Goal: Task Accomplishment & Management: Use online tool/utility

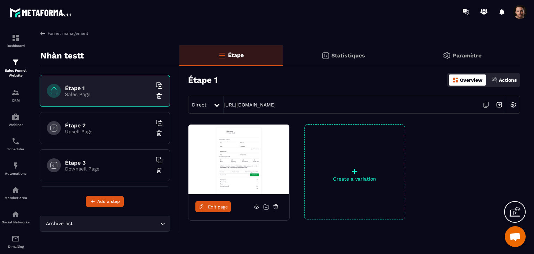
click at [496, 84] on div "Actions" at bounding box center [504, 79] width 29 height 11
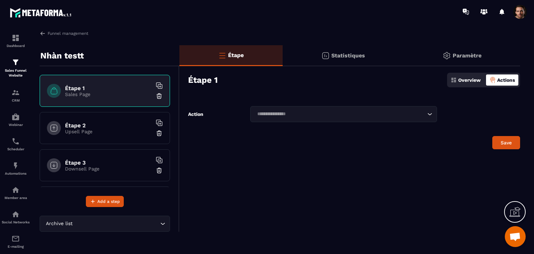
click at [373, 112] on input "Search for option" at bounding box center [340, 114] width 171 height 8
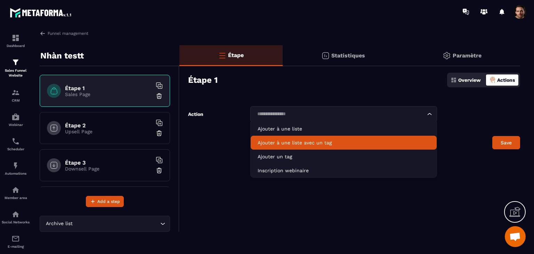
click at [346, 141] on p "Ajouter à une liste avec un tag" at bounding box center [344, 142] width 172 height 7
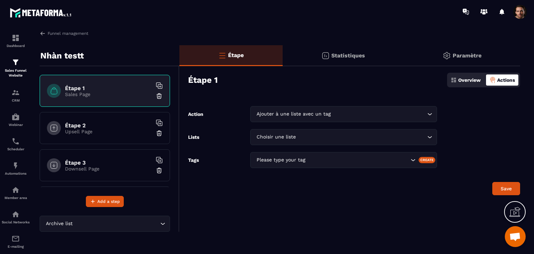
click at [426, 163] on div "Create" at bounding box center [427, 160] width 17 height 6
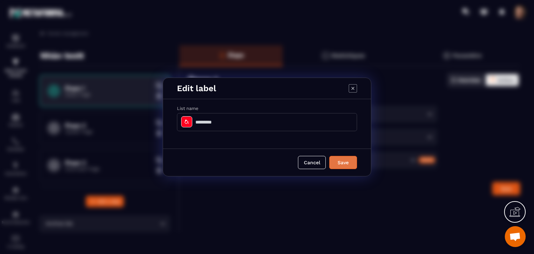
click at [348, 165] on button "Save" at bounding box center [344, 162] width 28 height 13
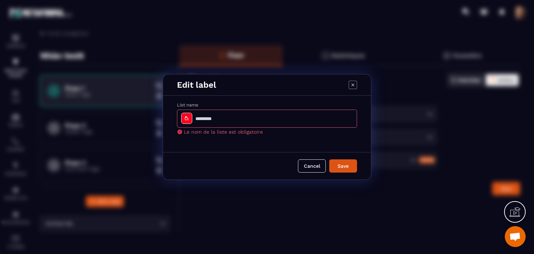
click at [356, 85] on icon "Modal window" at bounding box center [353, 85] width 8 height 8
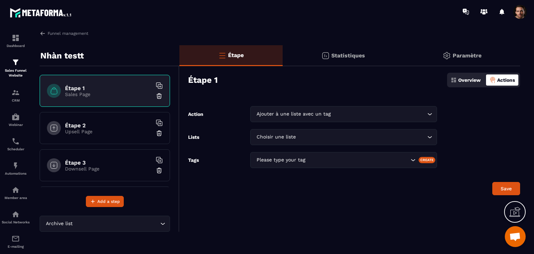
click at [522, 16] on span at bounding box center [521, 12] width 14 height 14
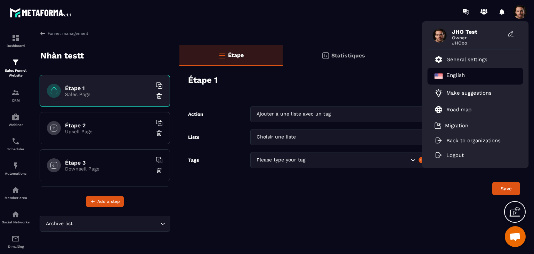
click at [458, 77] on p "English" at bounding box center [456, 76] width 18 height 8
